Goal: Task Accomplishment & Management: Manage account settings

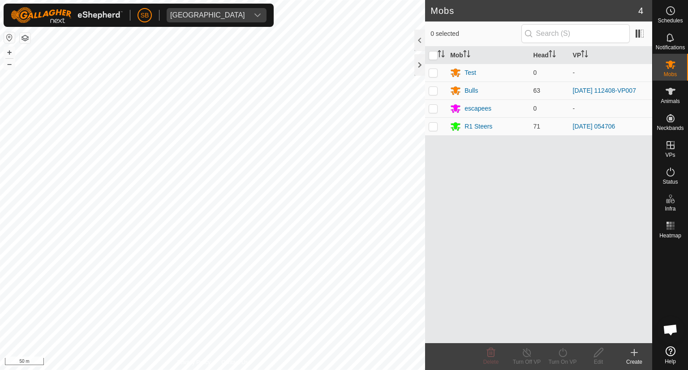
click at [634, 350] on icon at bounding box center [634, 352] width 0 height 6
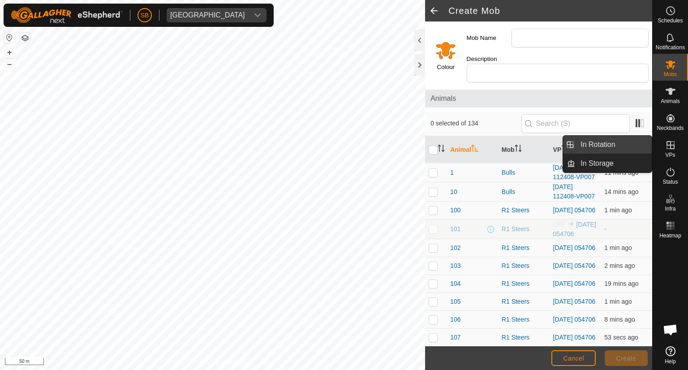
click at [605, 142] on link "In Rotation" at bounding box center [613, 145] width 77 height 18
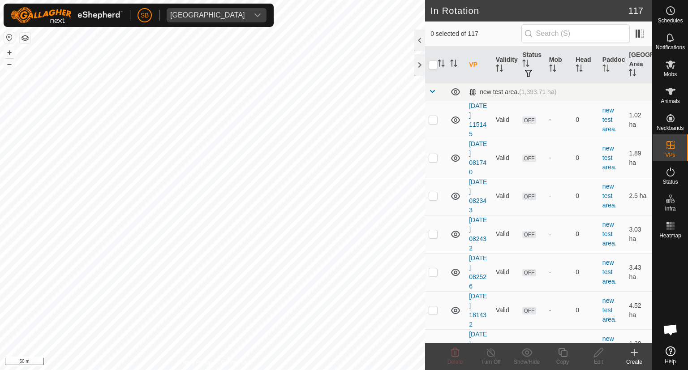
click at [630, 352] on icon at bounding box center [634, 352] width 11 height 11
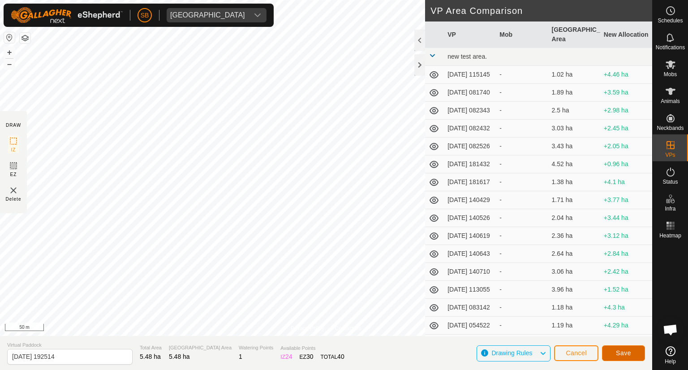
click at [633, 353] on button "Save" at bounding box center [623, 353] width 43 height 16
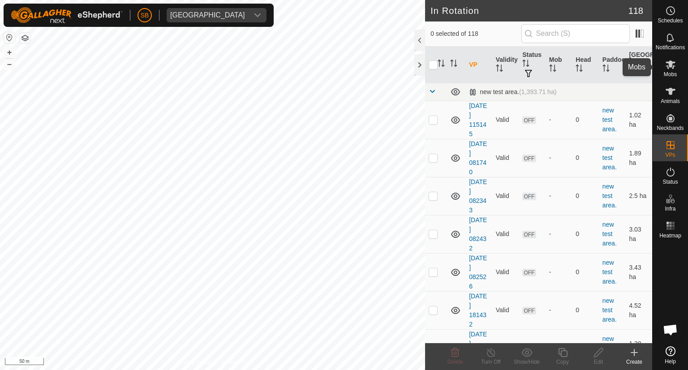
click at [671, 70] on es-mob-svg-icon at bounding box center [671, 64] width 16 height 14
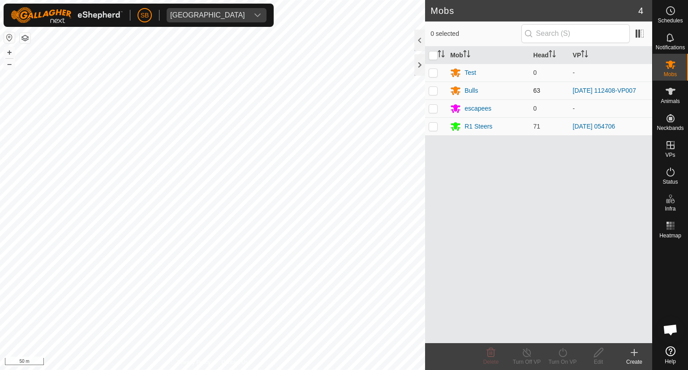
click at [432, 89] on p-checkbox at bounding box center [433, 90] width 9 height 7
checkbox input "true"
click at [562, 352] on icon at bounding box center [562, 352] width 11 height 11
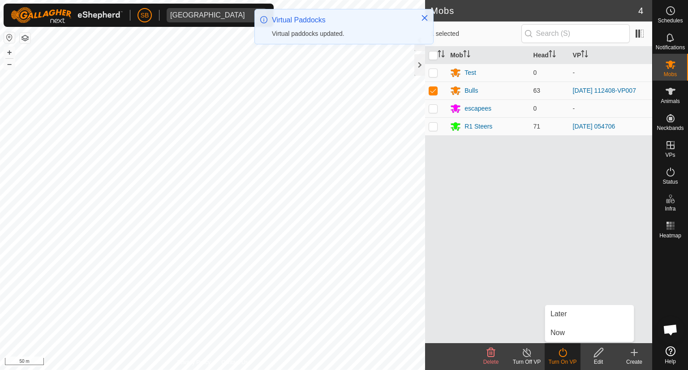
click at [561, 330] on link "Now" at bounding box center [589, 333] width 89 height 18
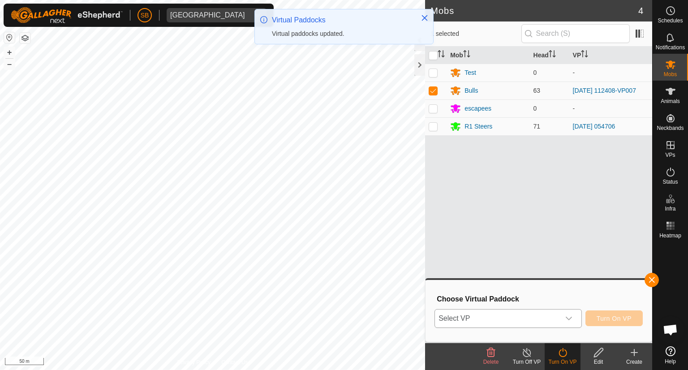
click at [571, 316] on icon "dropdown trigger" at bounding box center [568, 318] width 7 height 7
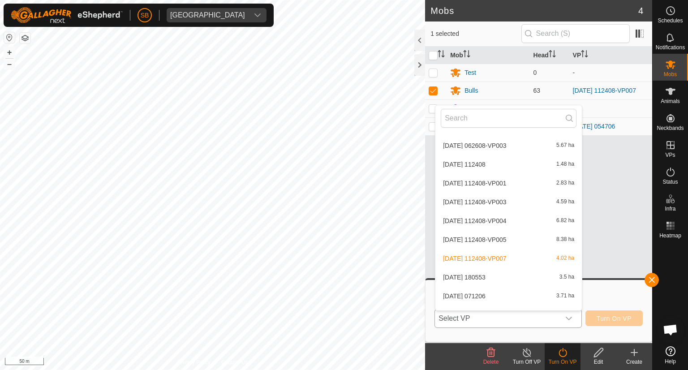
scroll to position [2061, 0]
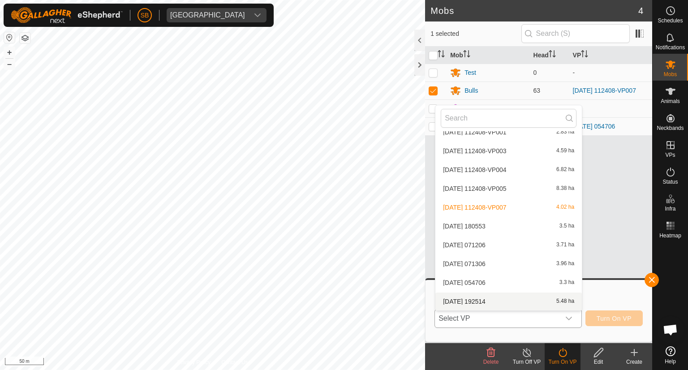
click at [484, 298] on li "[DATE] 192514 5.48 ha" at bounding box center [508, 302] width 146 height 18
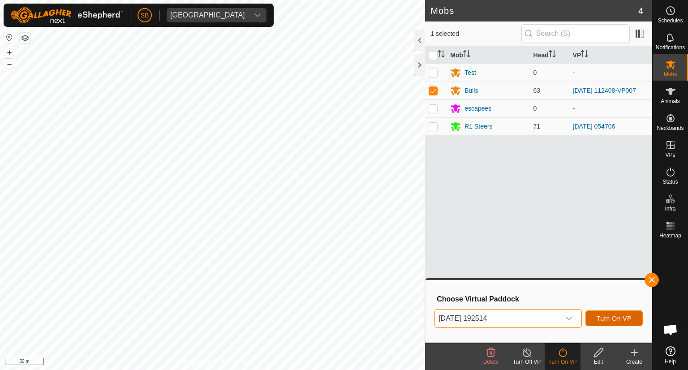
click at [611, 319] on span "Turn On VP" at bounding box center [614, 318] width 35 height 7
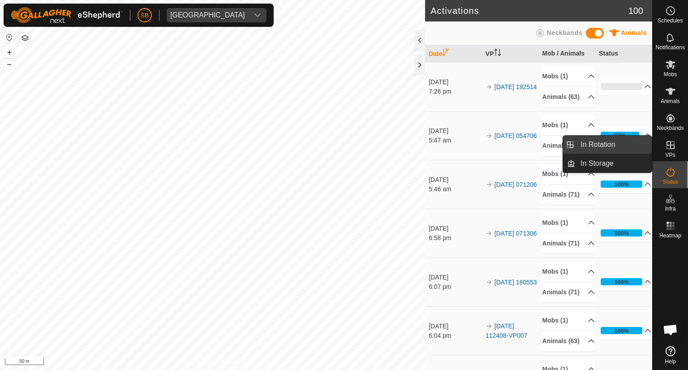
click at [616, 144] on link "In Rotation" at bounding box center [613, 145] width 77 height 18
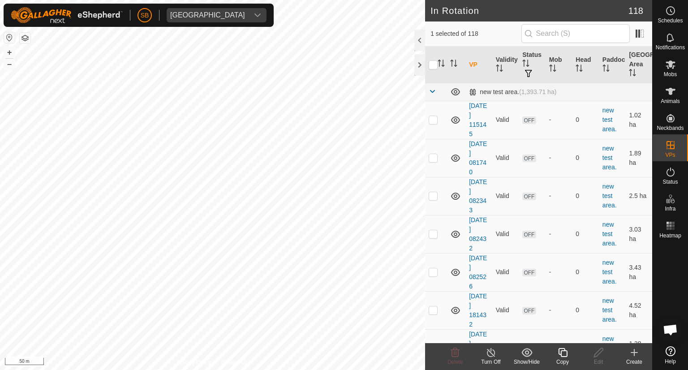
click at [637, 353] on icon at bounding box center [634, 353] width 6 height 0
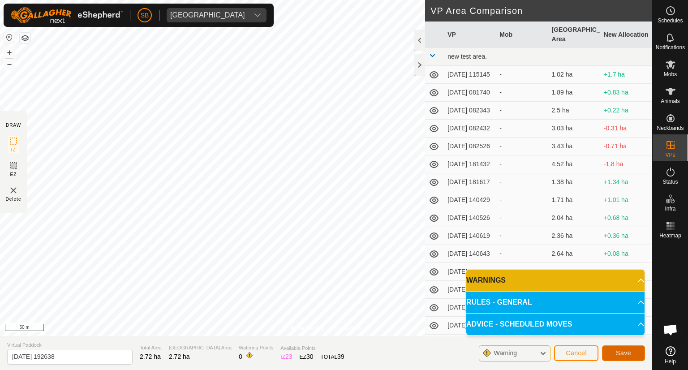
click at [623, 351] on span "Save" at bounding box center [623, 352] width 15 height 7
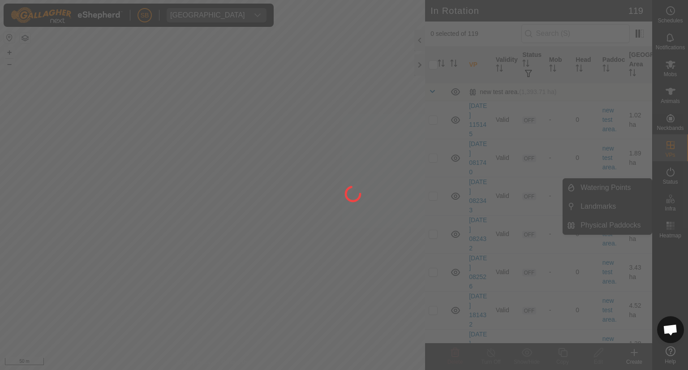
drag, startPoint x: 648, startPoint y: 202, endPoint x: 617, endPoint y: 194, distance: 31.9
click at [617, 194] on div at bounding box center [344, 185] width 688 height 370
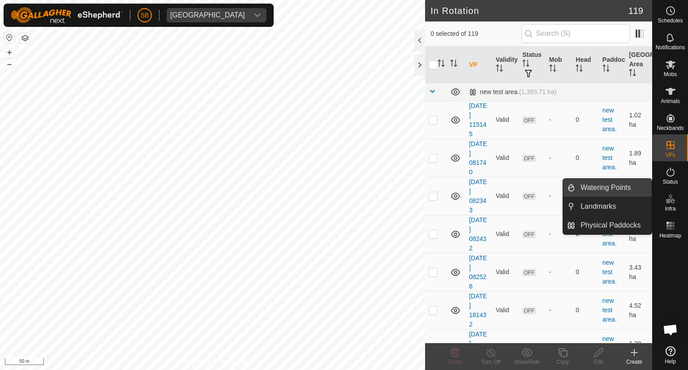
click at [620, 188] on link "Watering Points" at bounding box center [613, 188] width 77 height 18
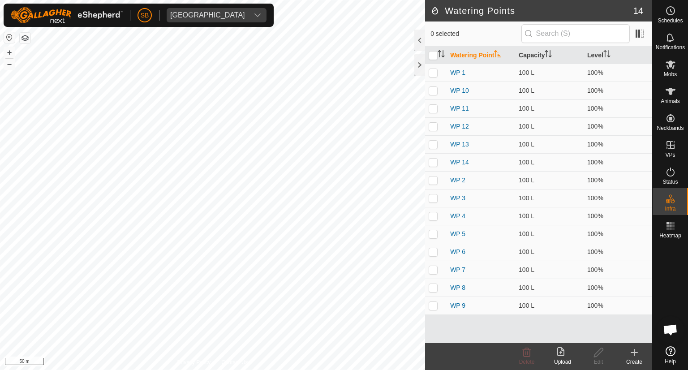
click at [633, 347] on icon at bounding box center [634, 352] width 11 height 11
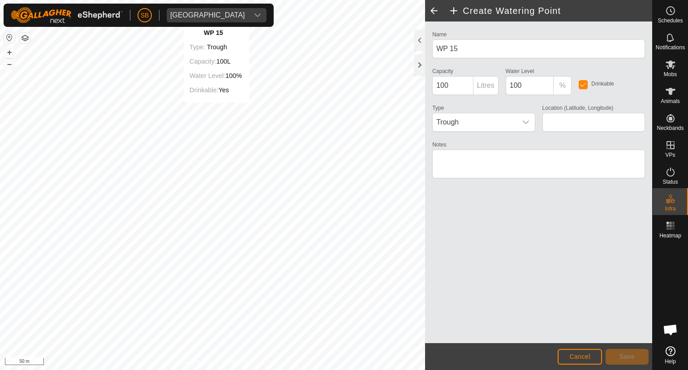
type input "-38.582594, 177.871752"
click at [635, 359] on button "Save" at bounding box center [627, 357] width 43 height 16
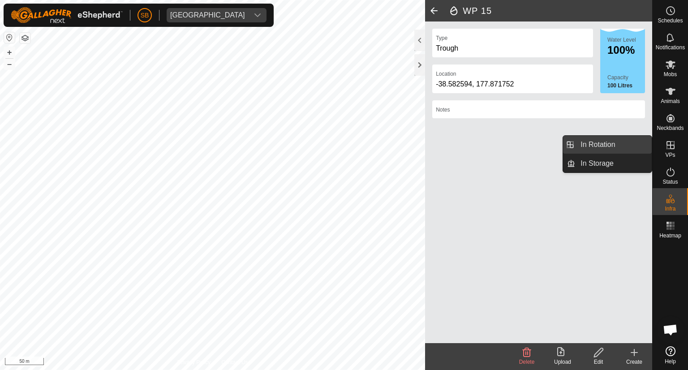
click at [617, 143] on link "In Rotation" at bounding box center [613, 145] width 77 height 18
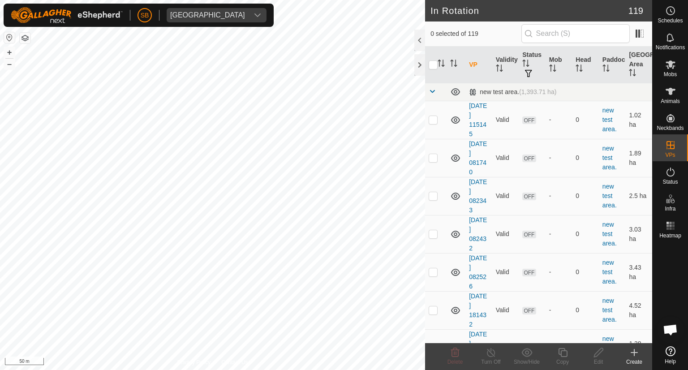
click at [633, 353] on icon at bounding box center [634, 352] width 11 height 11
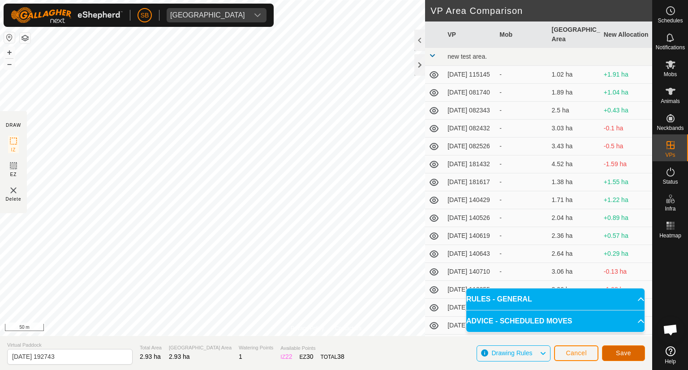
click at [622, 348] on button "Save" at bounding box center [623, 353] width 43 height 16
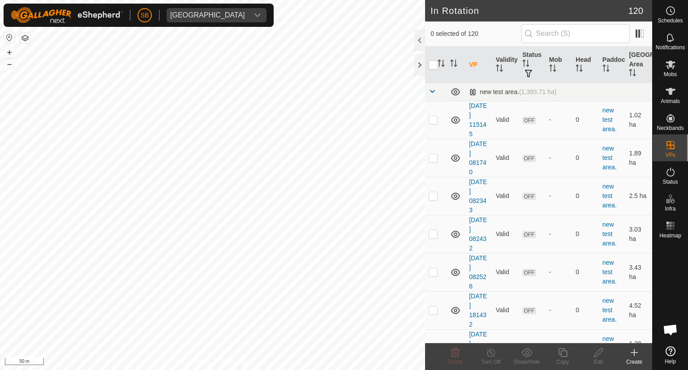
click at [0, 370] on html "SB Tangihanga station Schedules Notifications Mobs Animals Neckbands VPs Status…" at bounding box center [344, 185] width 688 height 370
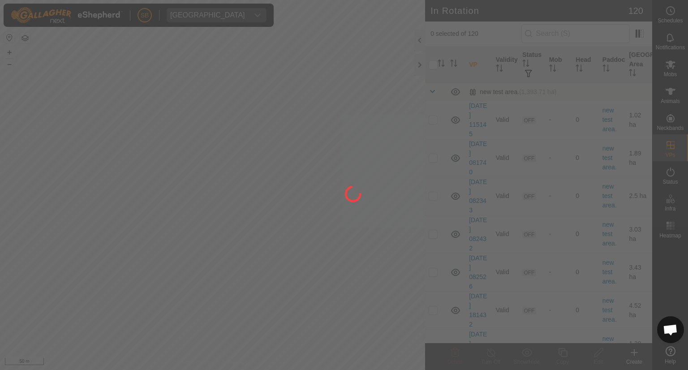
click at [0, 370] on html "SB Tangihanga station Schedules Notifications Mobs Animals Neckbands VPs Status…" at bounding box center [344, 185] width 688 height 370
drag, startPoint x: 51, startPoint y: 294, endPoint x: 0, endPoint y: 250, distance: 67.3
click at [0, 250] on div at bounding box center [344, 185] width 688 height 370
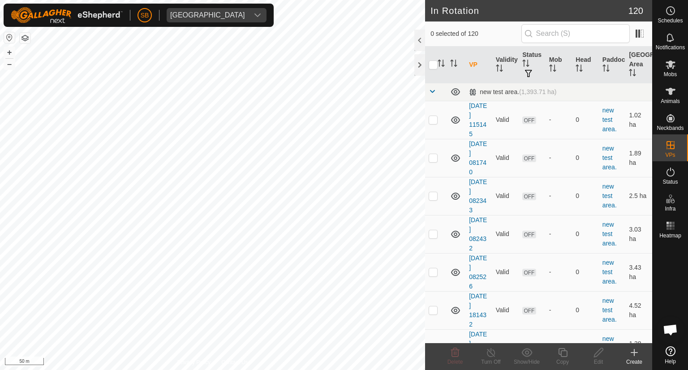
checkbox input "true"
click at [668, 66] on icon at bounding box center [670, 64] width 11 height 11
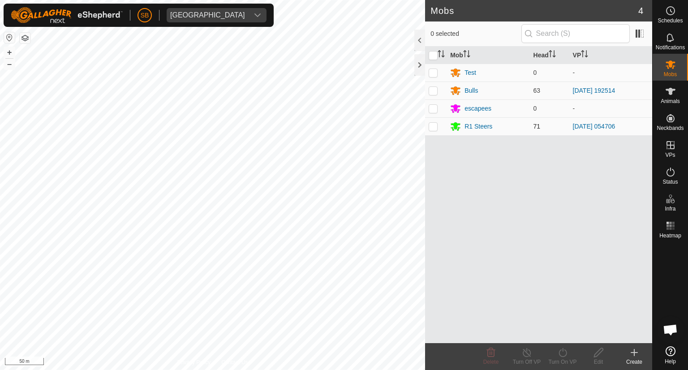
click at [435, 123] on p-checkbox at bounding box center [433, 126] width 9 height 7
checkbox input "true"
click at [563, 352] on icon at bounding box center [562, 352] width 11 height 11
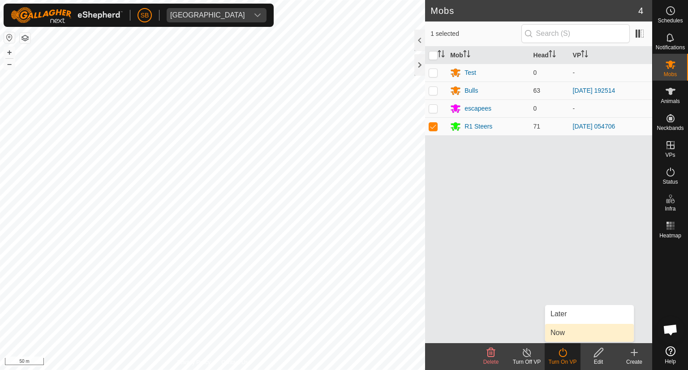
click at [563, 336] on link "Now" at bounding box center [589, 333] width 89 height 18
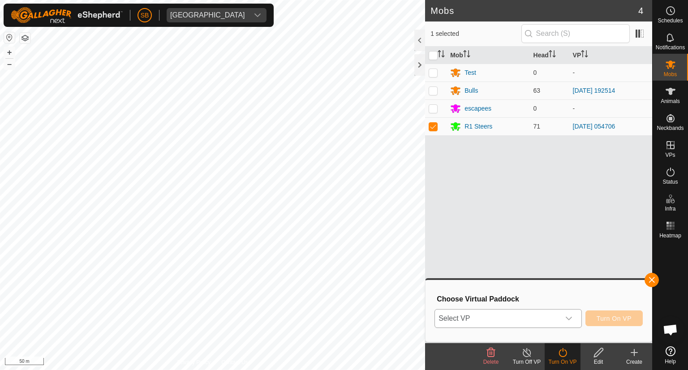
click at [573, 314] on div "dropdown trigger" at bounding box center [569, 319] width 18 height 18
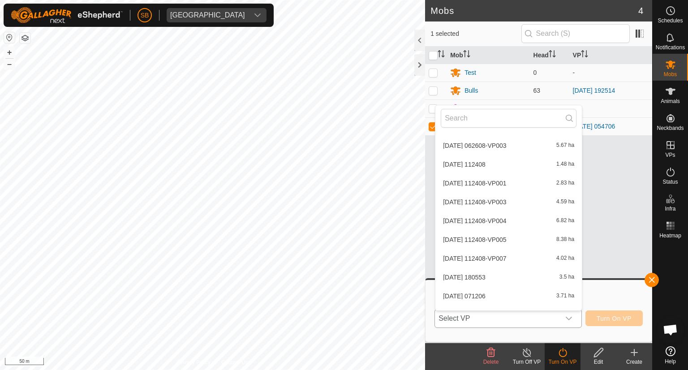
scroll to position [2098, 0]
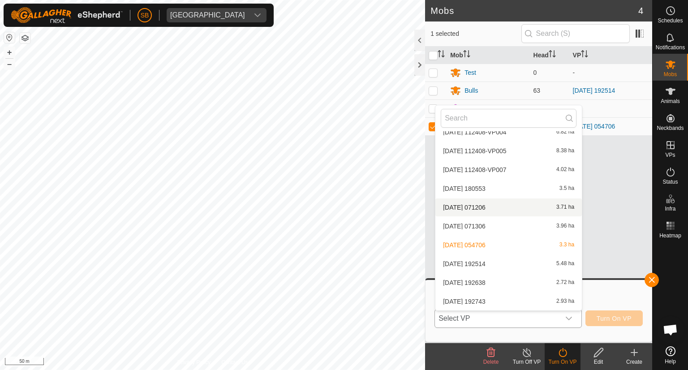
click at [511, 207] on li "[DATE] 071206 3.71 ha" at bounding box center [508, 207] width 146 height 18
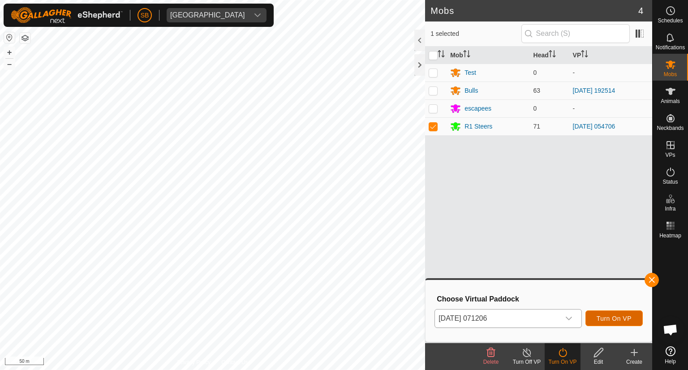
click at [620, 318] on span "Turn On VP" at bounding box center [614, 318] width 35 height 7
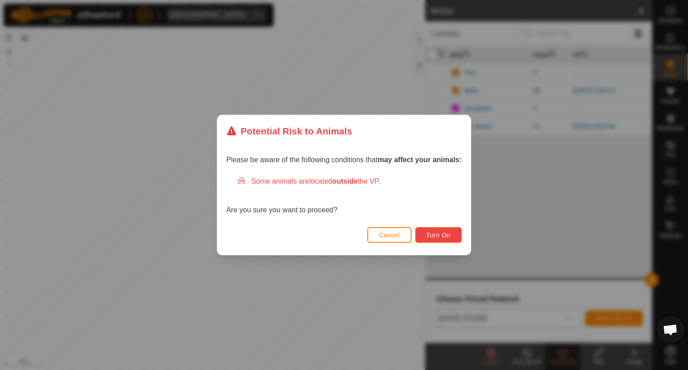
click at [437, 237] on span "Turn On" at bounding box center [438, 235] width 24 height 7
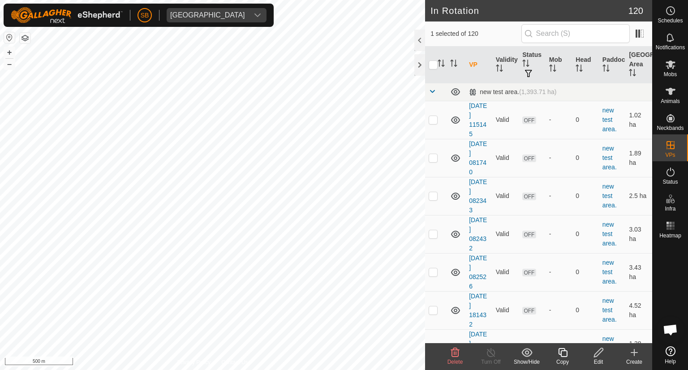
checkbox input "false"
checkbox input "true"
checkbox input "false"
click at [453, 353] on icon at bounding box center [455, 352] width 11 height 11
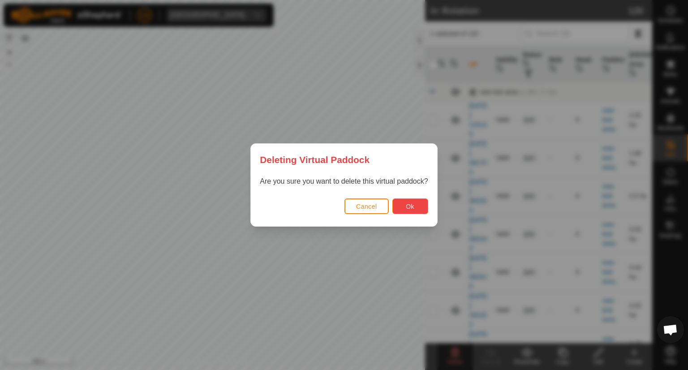
click at [407, 205] on span "Ok" at bounding box center [410, 206] width 9 height 7
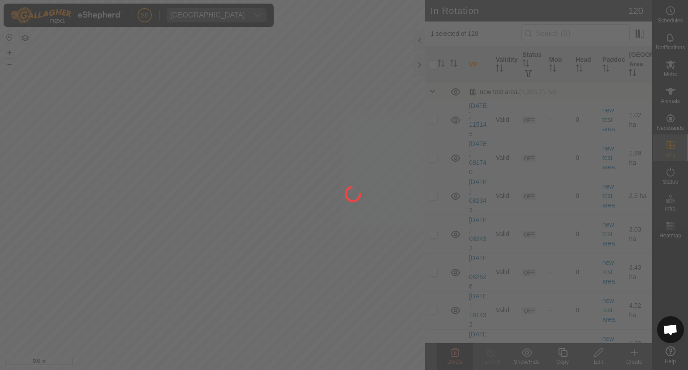
checkbox input "false"
click at [219, 116] on div "SB Tangihanga station Schedules Notifications Mobs Animals Neckbands VPs Status…" at bounding box center [344, 185] width 688 height 370
drag, startPoint x: 210, startPoint y: 121, endPoint x: 188, endPoint y: 174, distance: 58.2
click at [188, 174] on div at bounding box center [344, 185] width 688 height 370
